Goal: Task Accomplishment & Management: Complete application form

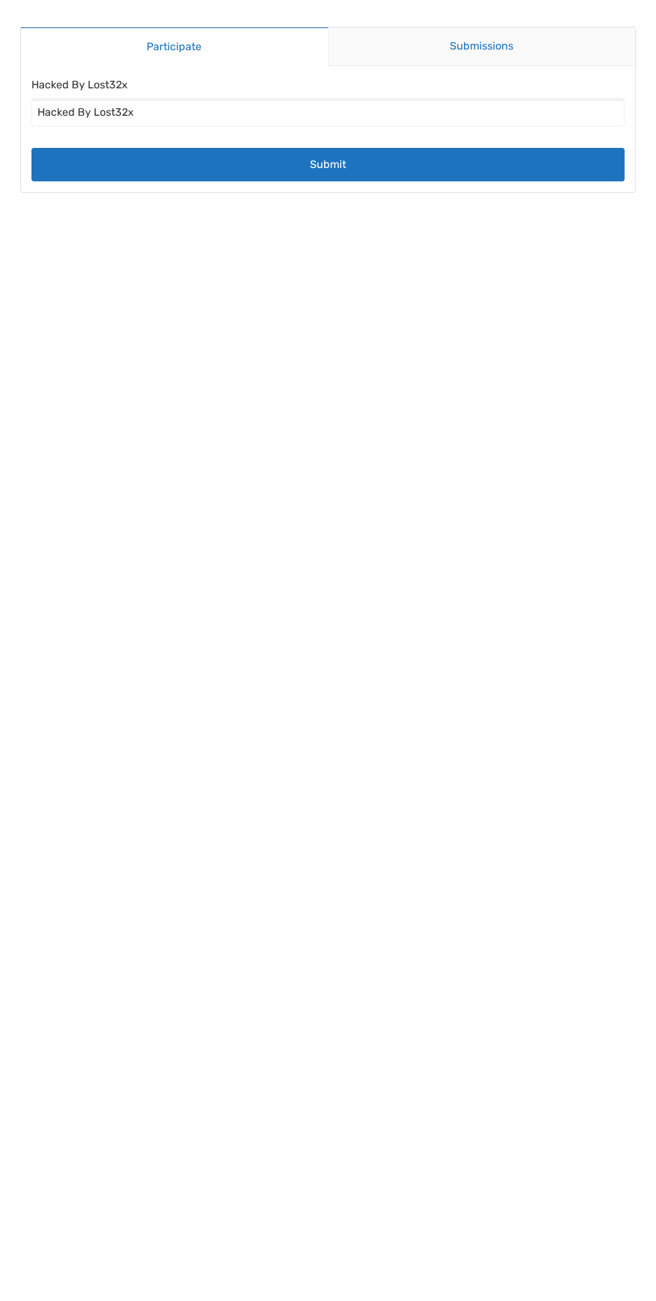
click at [500, 52] on link "Submissions" at bounding box center [482, 46] width 308 height 39
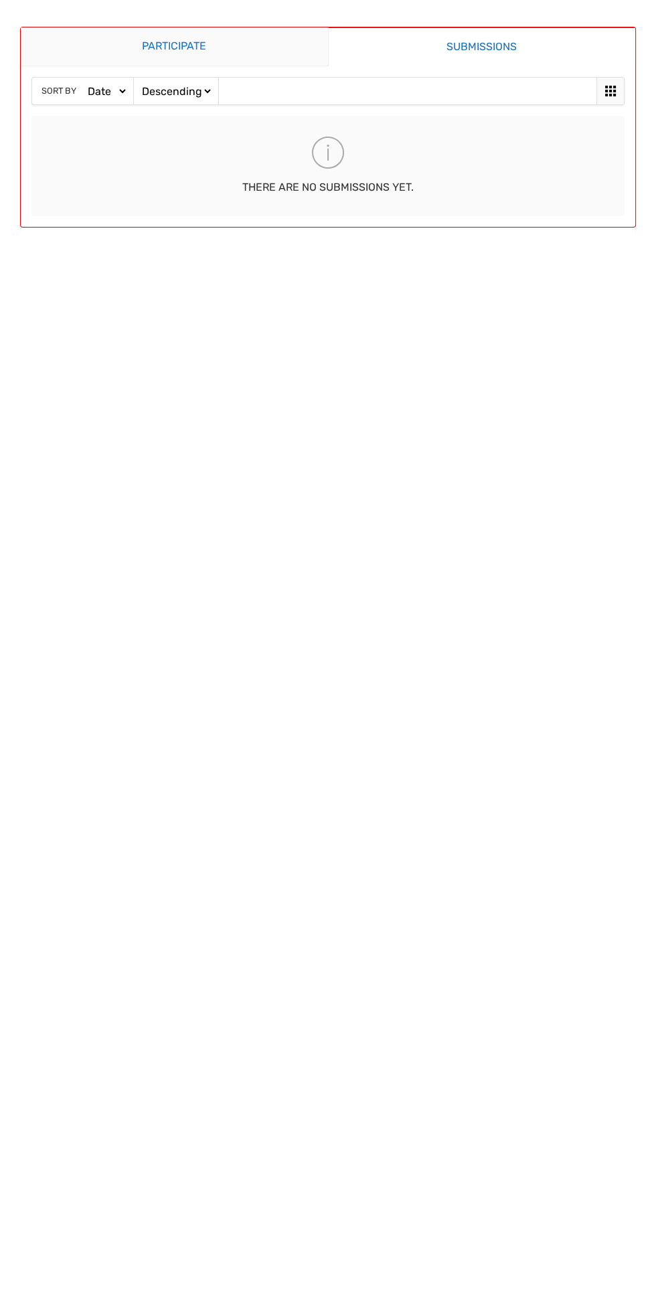
click at [142, 50] on link "Participate" at bounding box center [174, 46] width 307 height 39
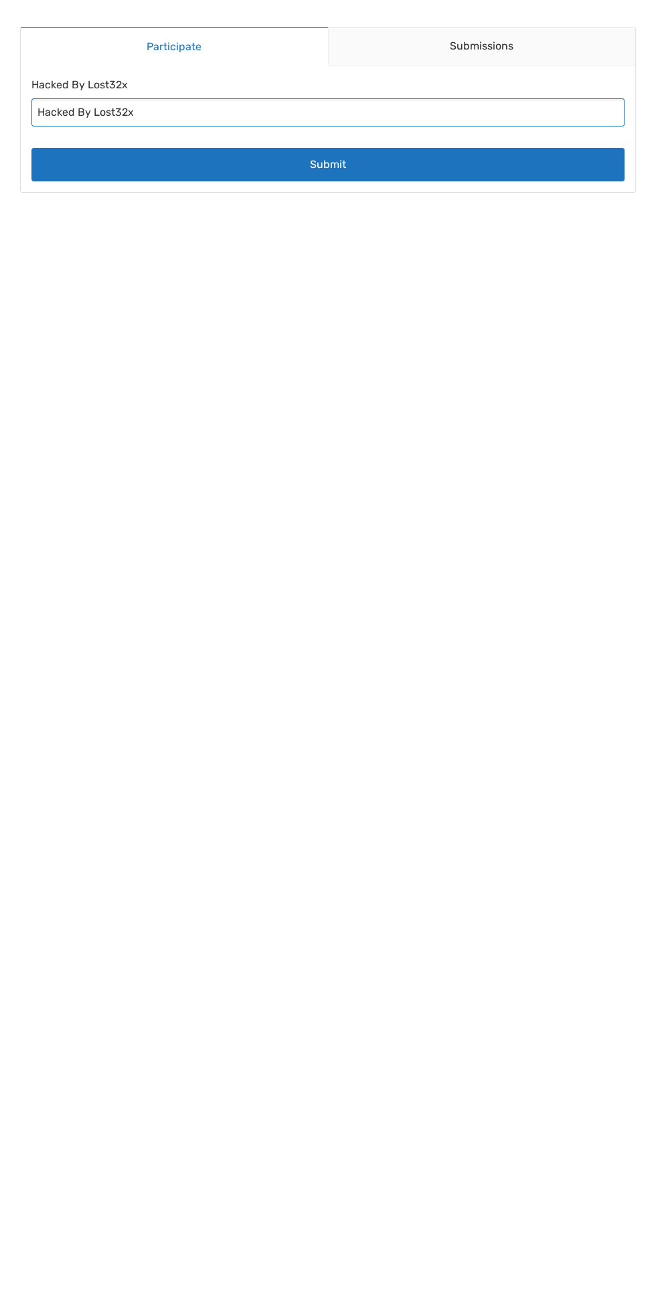
click at [382, 117] on input "Hacked By Lost32x" at bounding box center [327, 112] width 593 height 28
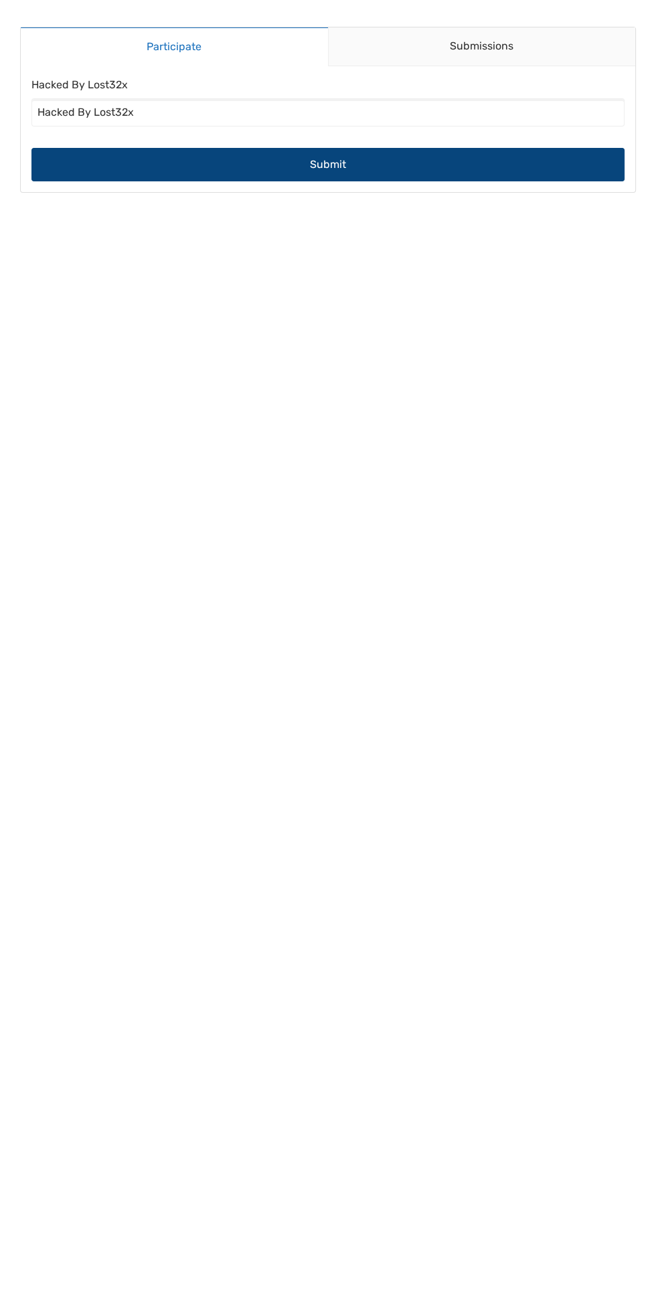
click at [377, 161] on button "Submit" at bounding box center [327, 164] width 593 height 33
